Goal: Task Accomplishment & Management: Use online tool/utility

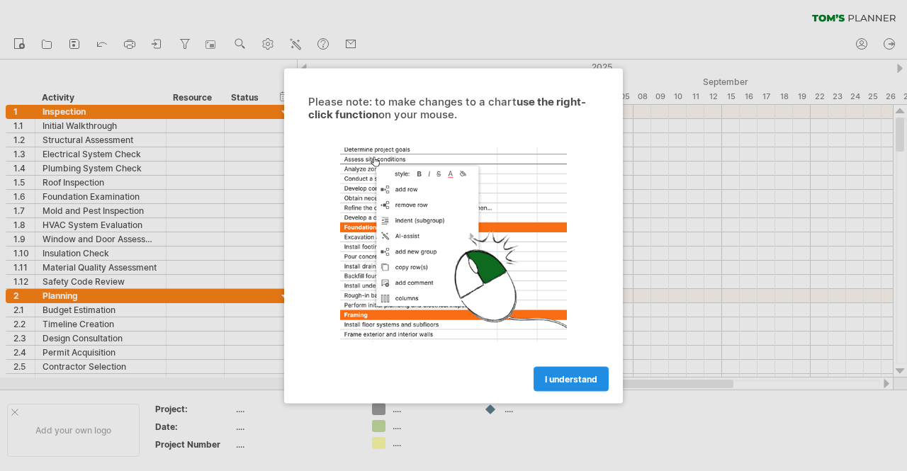
click at [582, 383] on link "I understand" at bounding box center [570, 378] width 75 height 25
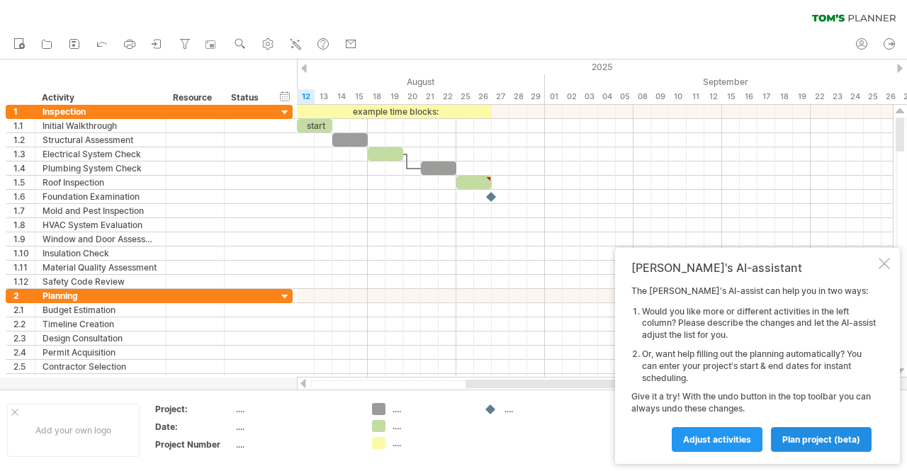
click at [794, 443] on span "plan project (beta)" at bounding box center [821, 439] width 78 height 11
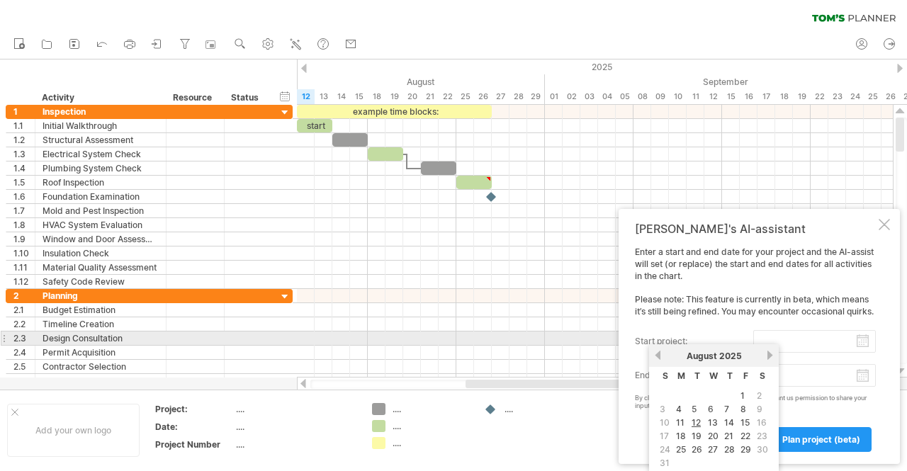
click at [858, 341] on input "start project:" at bounding box center [814, 341] width 123 height 23
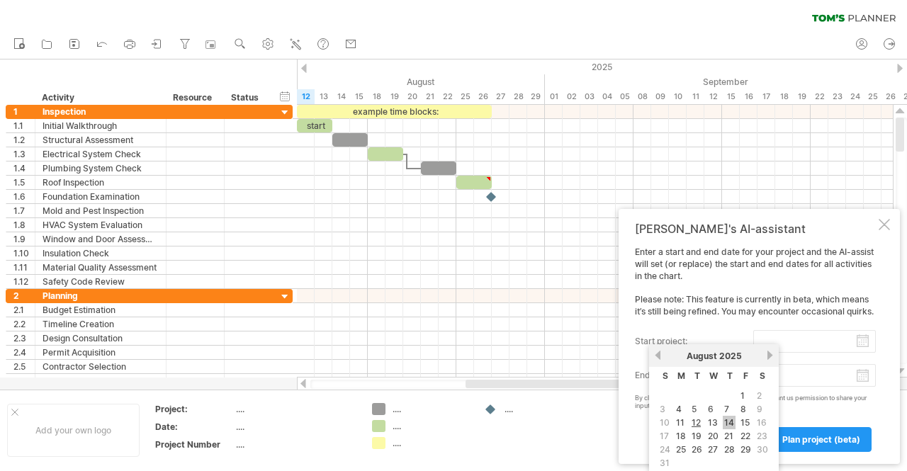
click at [728, 418] on link "14" at bounding box center [729, 422] width 13 height 13
type input "********"
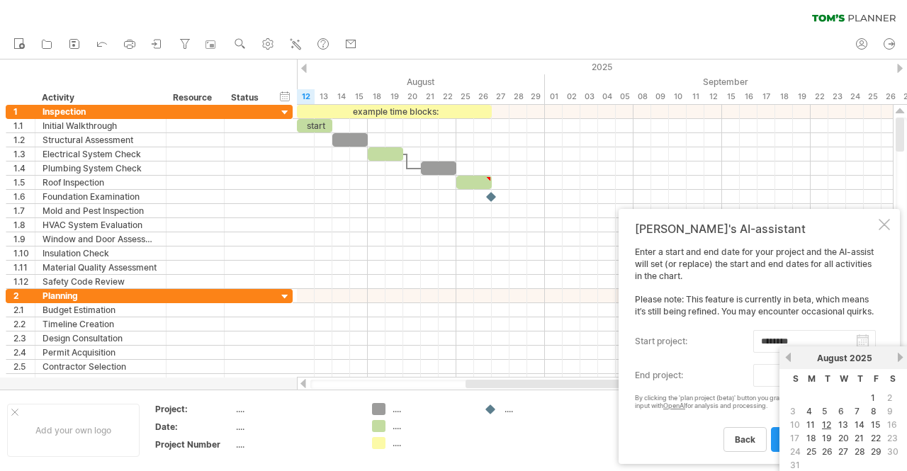
click at [797, 385] on body "progress(100%) Trying to reach [DOMAIN_NAME] Connected again... 0% clear filter…" at bounding box center [453, 237] width 907 height 474
click at [900, 358] on link "next" at bounding box center [900, 357] width 11 height 11
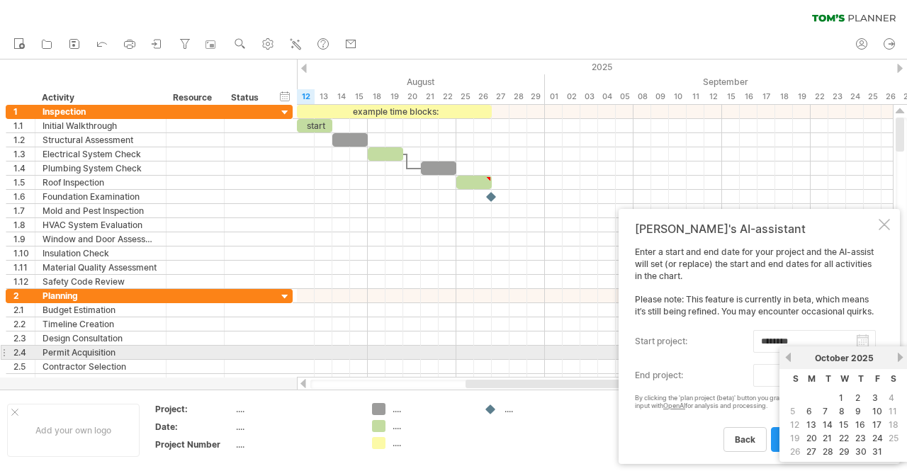
click at [900, 358] on link "next" at bounding box center [900, 357] width 11 height 11
click at [788, 356] on link "previous" at bounding box center [788, 357] width 11 height 11
click at [876, 437] on link "24" at bounding box center [877, 437] width 13 height 13
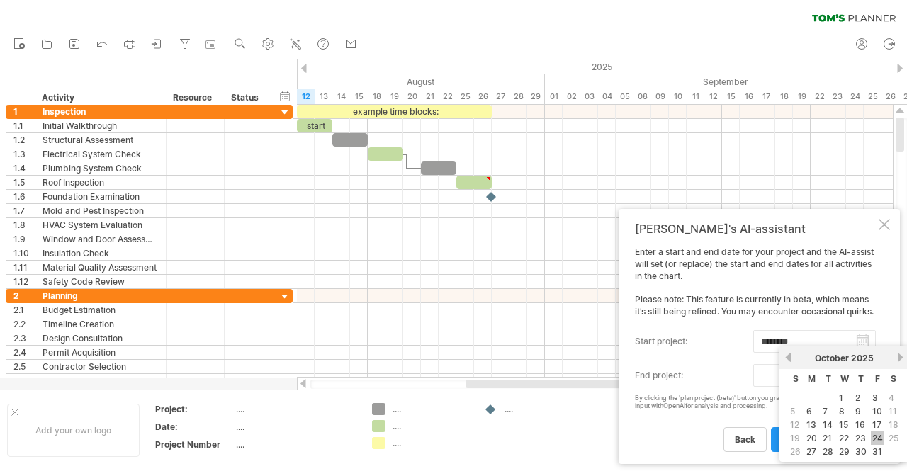
type input "********"
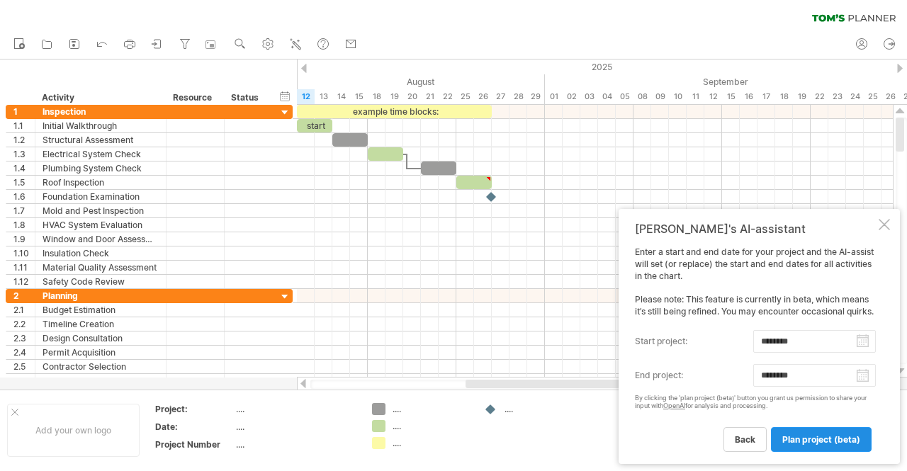
click at [842, 434] on link "plan project (beta)" at bounding box center [821, 439] width 101 height 25
